Goal: Task Accomplishment & Management: Use online tool/utility

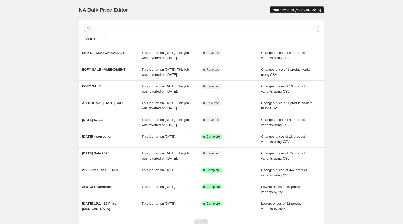
click at [298, 11] on span "Add new price [MEDICAL_DATA]" at bounding box center [297, 10] width 48 height 4
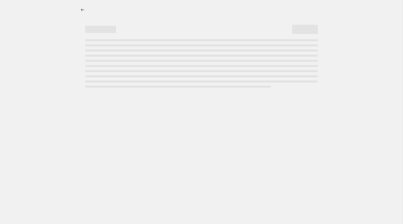
select select "percentage"
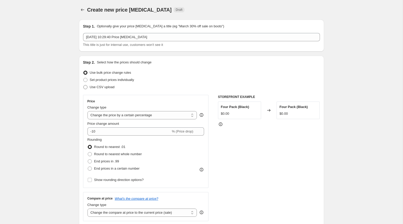
click at [86, 87] on span at bounding box center [85, 87] width 4 height 4
click at [84, 85] on input "Use CSV upload" at bounding box center [83, 85] width 0 height 0
radio input "true"
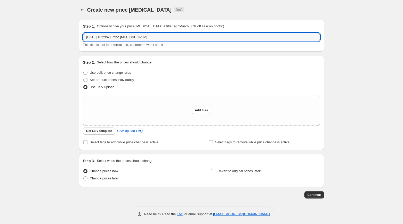
drag, startPoint x: 157, startPoint y: 37, endPoint x: 80, endPoint y: 36, distance: 77.0
click at [80, 36] on div "Step 1. Optionally give your price [MEDICAL_DATA] a title (eg "March 30% off sa…" at bounding box center [201, 36] width 245 height 32
type input "BIRTHDAY SALE 2025"
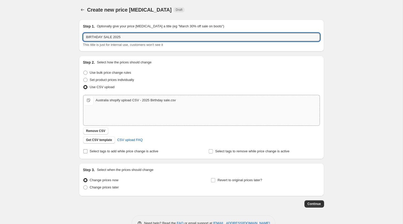
click at [87, 152] on input "Select tags to add while price change is active" at bounding box center [85, 152] width 4 height 4
checkbox input "true"
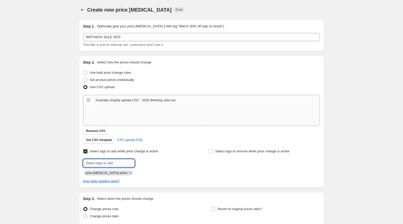
click at [123, 164] on input "text" at bounding box center [109, 163] width 52 height 8
type input "sale-script"
click at [144, 164] on b "Add" at bounding box center [142, 163] width 6 height 4
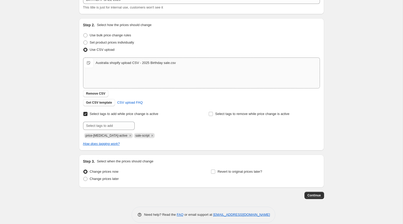
scroll to position [44, 0]
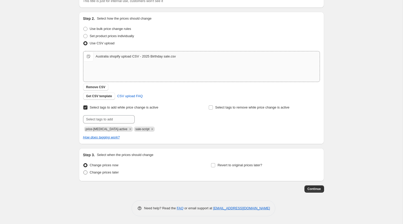
click at [108, 173] on span "Change prices later" at bounding box center [104, 173] width 29 height 4
click at [84, 171] on input "Change prices later" at bounding box center [83, 171] width 0 height 0
radio input "true"
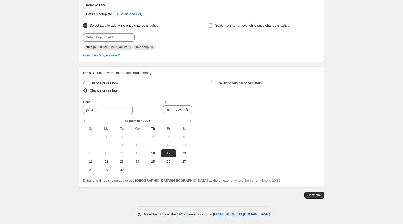
scroll to position [128, 0]
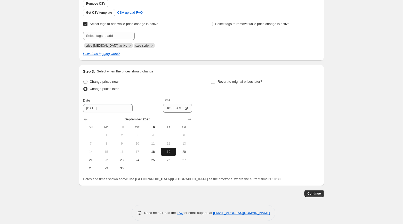
click at [168, 149] on button "19" at bounding box center [168, 152] width 15 height 8
click at [169, 108] on input "10:30" at bounding box center [177, 108] width 29 height 9
click at [185, 108] on input "10:30" at bounding box center [177, 108] width 29 height 9
type input "00:00"
click at [235, 115] on div "Change prices now Change prices later Date [DATE] Time 00:00 [DATE] Su Mo Tu We…" at bounding box center [201, 125] width 237 height 95
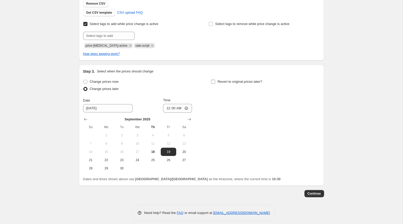
click at [214, 82] on input "Revert to original prices later?" at bounding box center [213, 82] width 4 height 4
checkbox input "true"
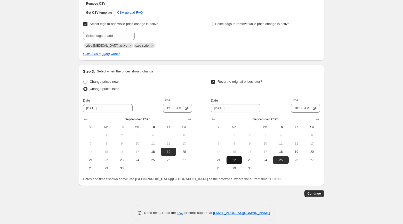
click at [237, 162] on span "22" at bounding box center [234, 160] width 11 height 4
type input "[DATE]"
click at [295, 108] on input "10:30" at bounding box center [305, 108] width 29 height 9
type input "02:00"
click at [333, 120] on div "Create new price [MEDICAL_DATA]. This page is ready Create new price [MEDICAL_D…" at bounding box center [201, 50] width 403 height 357
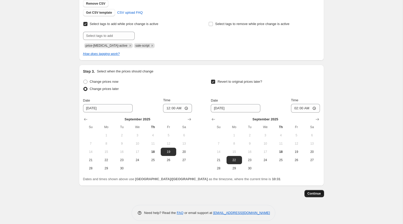
click at [318, 195] on span "Continue" at bounding box center [314, 194] width 13 height 4
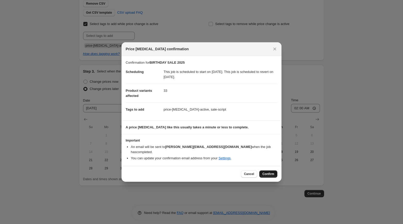
click at [269, 172] on span "Confirm" at bounding box center [269, 174] width 12 height 4
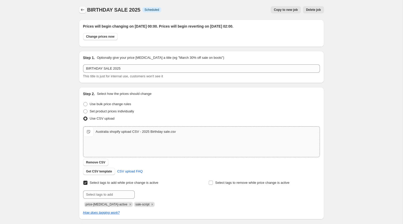
click at [82, 11] on icon "Price change jobs" at bounding box center [82, 9] width 5 height 5
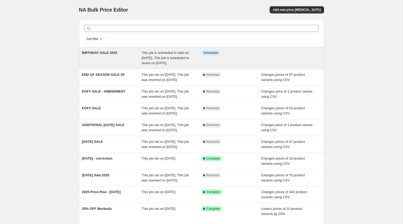
click at [108, 53] on span "BIRTHDAY SALE 2025" at bounding box center [99, 53] width 35 height 4
